Goal: Information Seeking & Learning: Learn about a topic

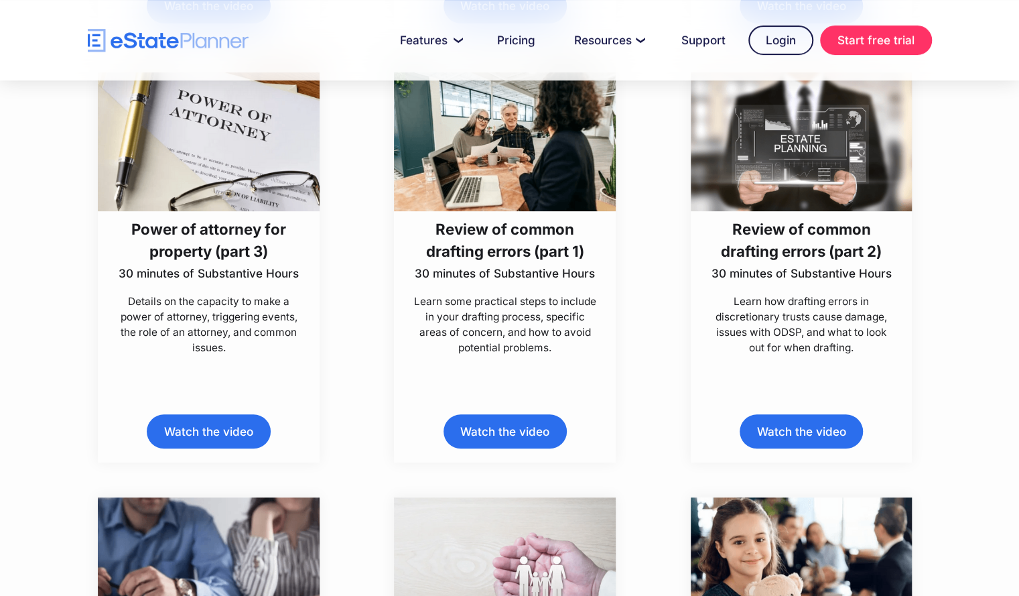
scroll to position [6329, 0]
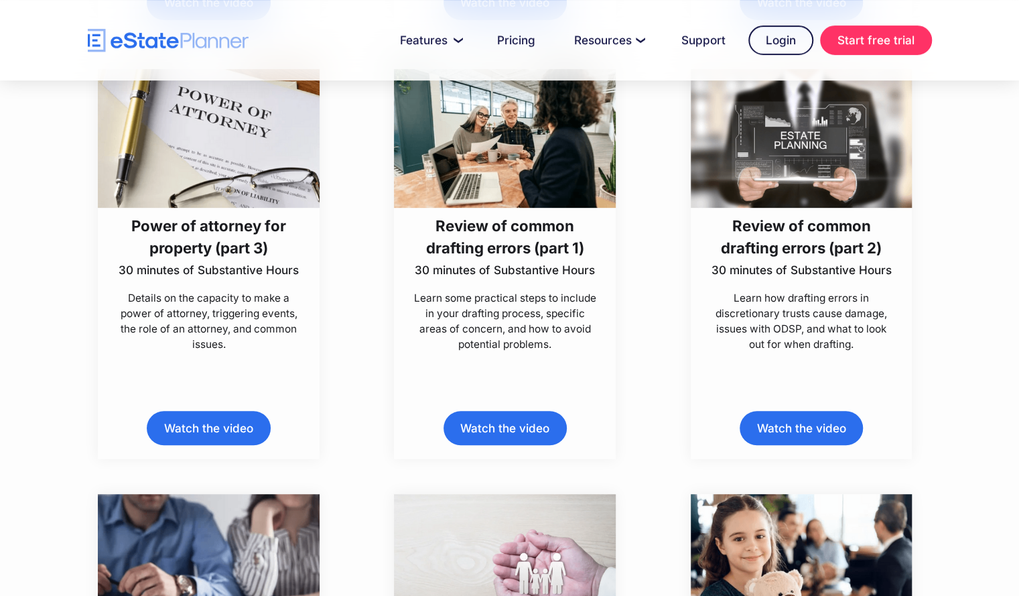
click at [240, 424] on link "Watch the video" at bounding box center [208, 428] width 123 height 34
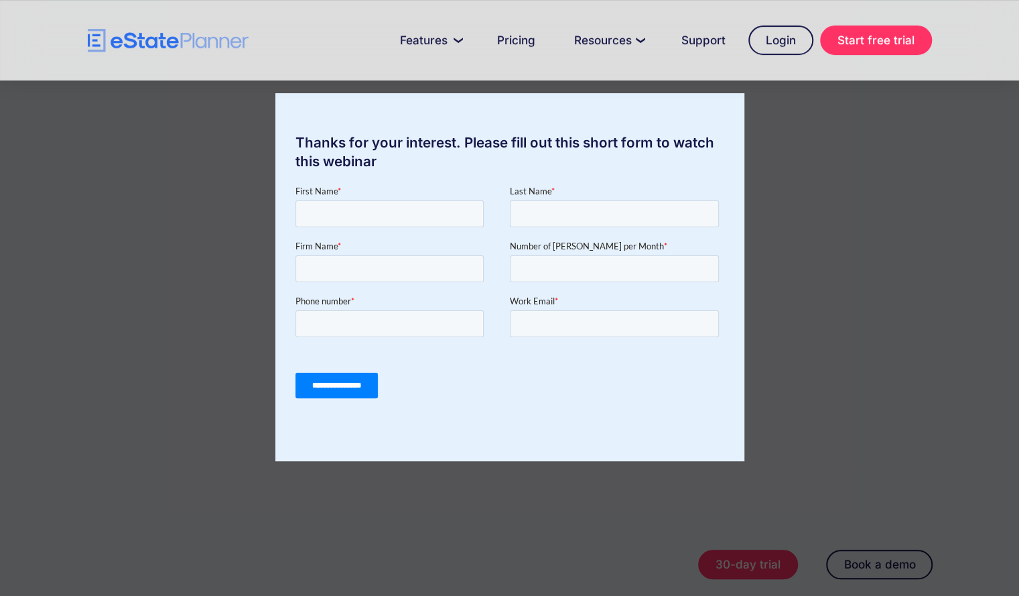
scroll to position [311, 0]
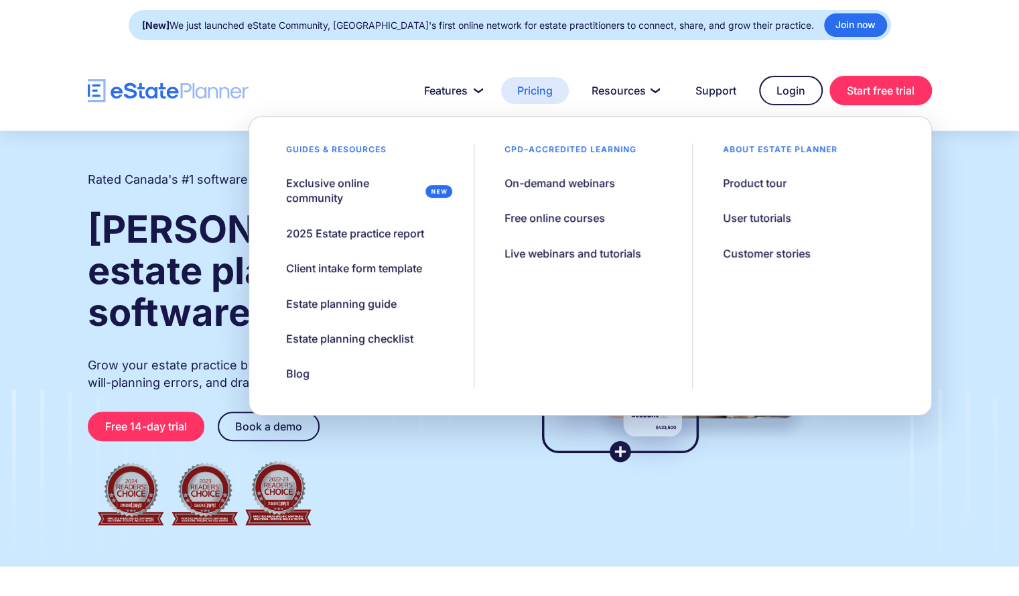
click at [539, 93] on link "Pricing" at bounding box center [535, 90] width 68 height 27
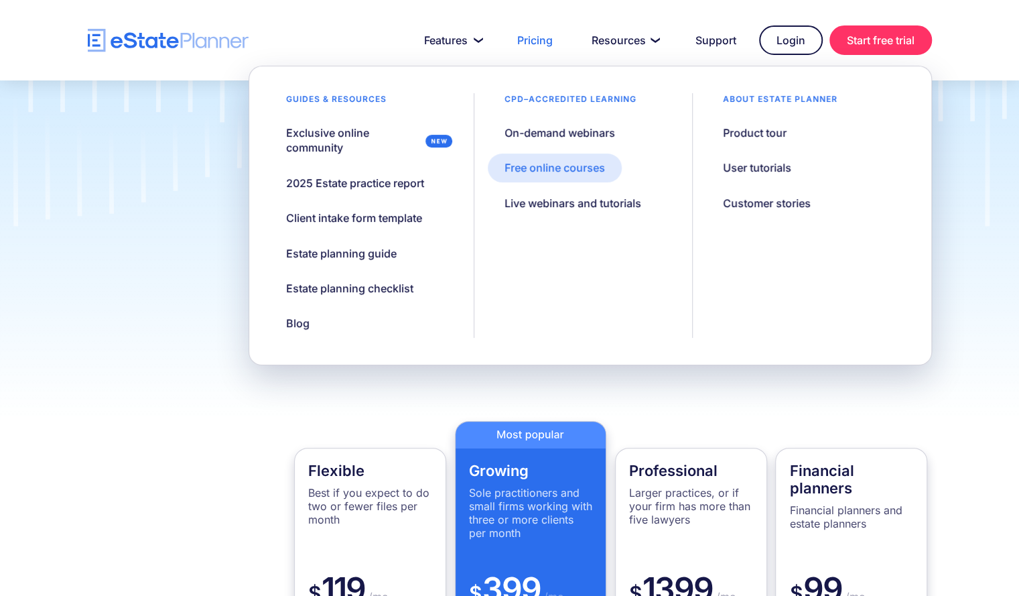
click at [573, 169] on div "Free online courses" at bounding box center [554, 167] width 100 height 15
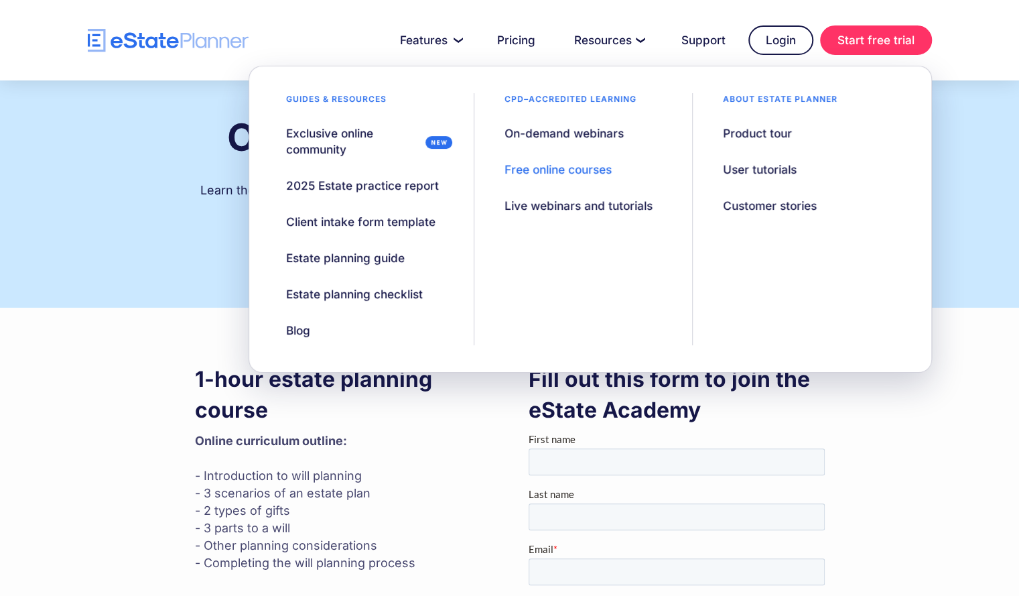
click at [575, 169] on div "Free online courses" at bounding box center [557, 169] width 107 height 16
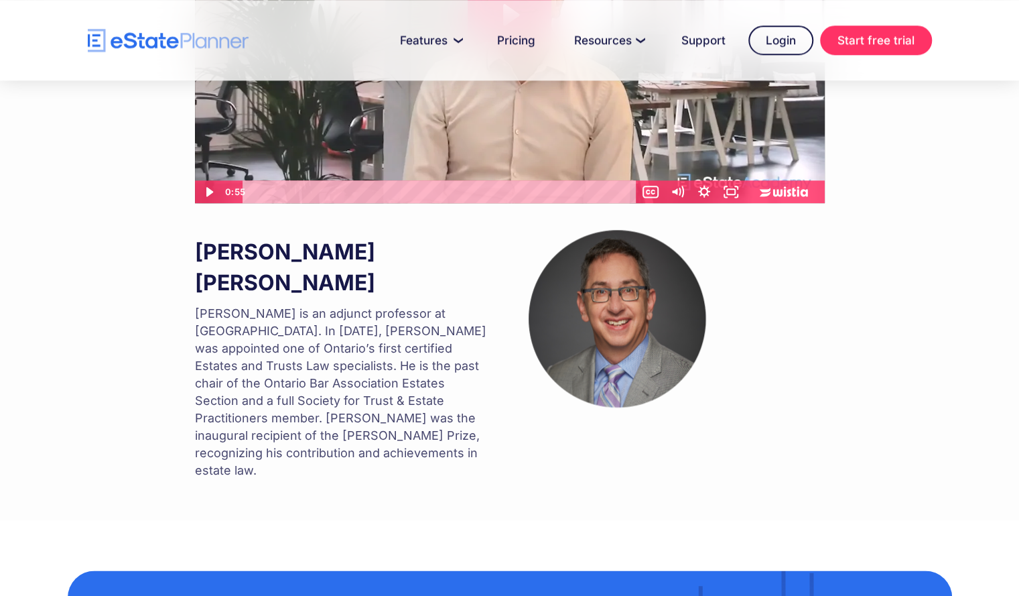
scroll to position [947, 0]
